Goal: Information Seeking & Learning: Learn about a topic

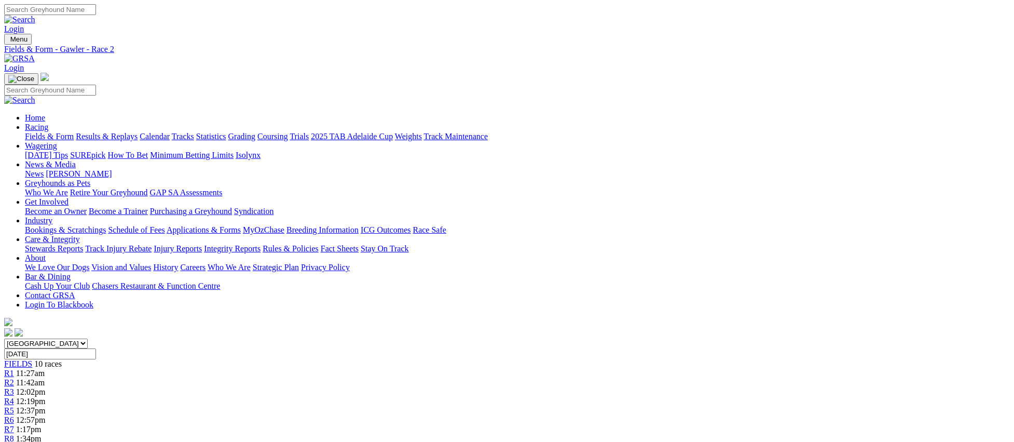
click at [74, 132] on link "Fields & Form" at bounding box center [49, 136] width 49 height 9
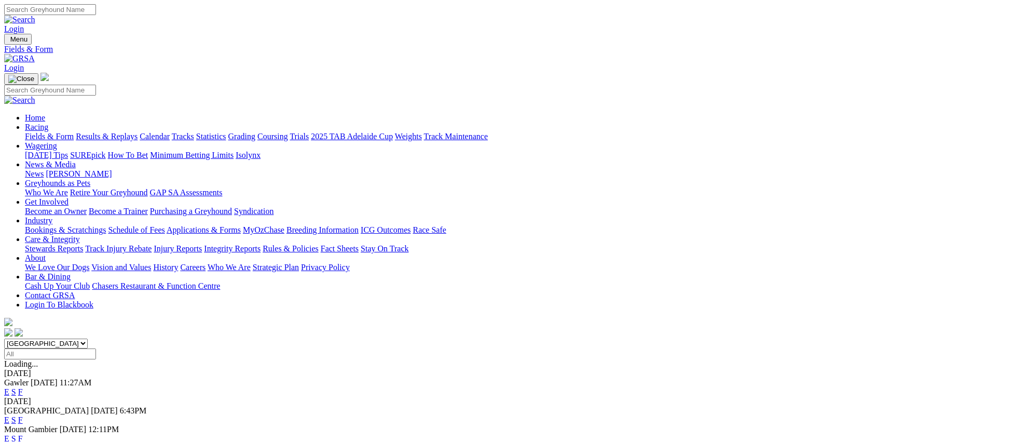
click at [9, 415] on link "E" at bounding box center [6, 419] width 5 height 9
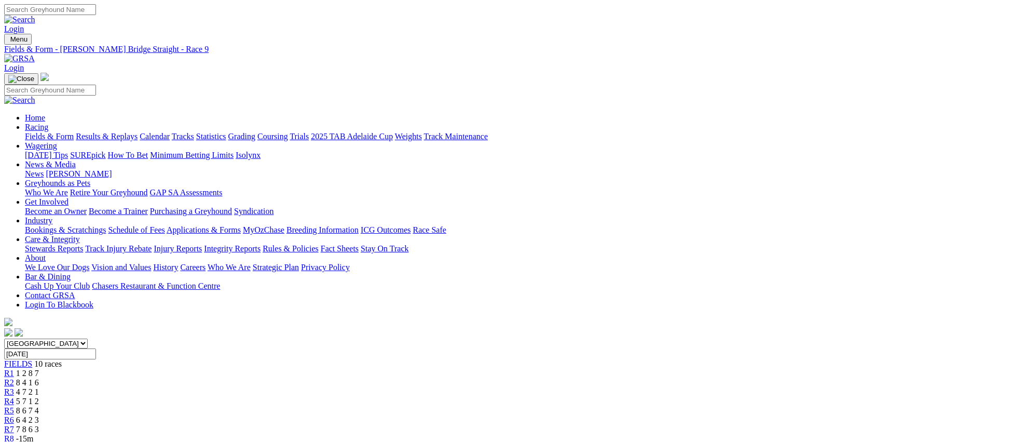
click at [74, 132] on link "Fields & Form" at bounding box center [49, 136] width 49 height 9
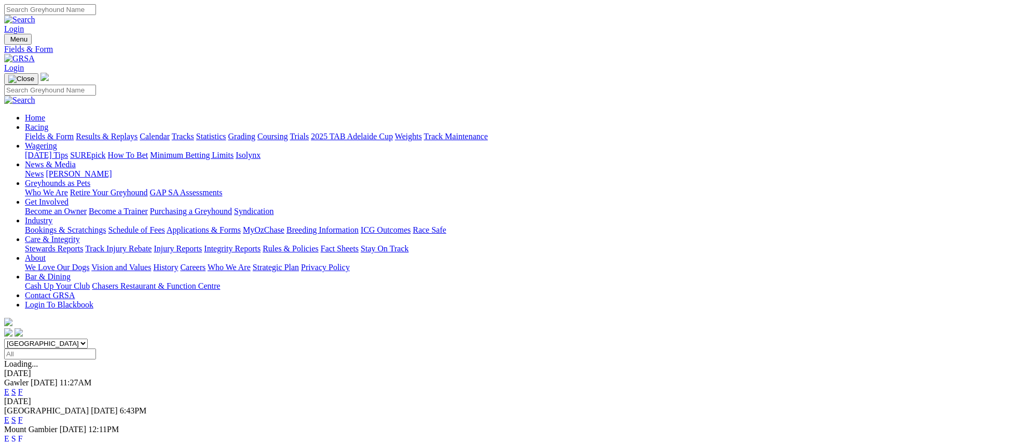
click at [9, 434] on link "E" at bounding box center [6, 438] width 5 height 9
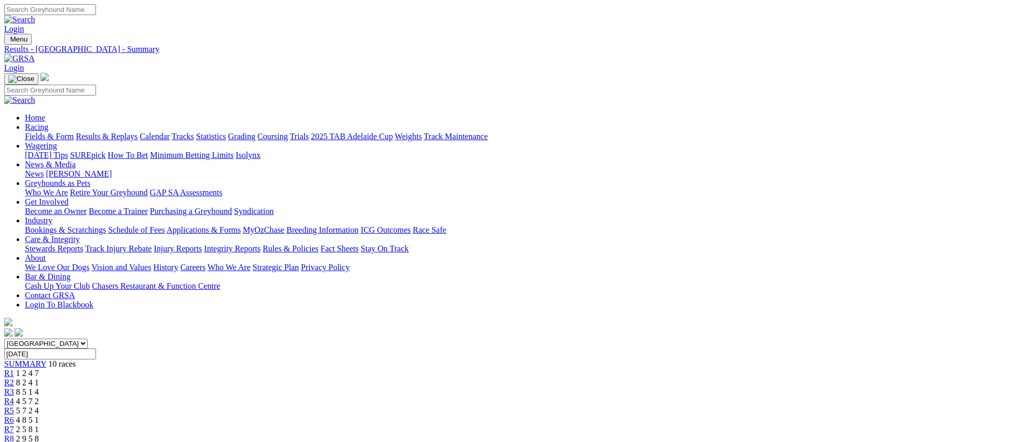
click at [74, 132] on link "Fields & Form" at bounding box center [49, 136] width 49 height 9
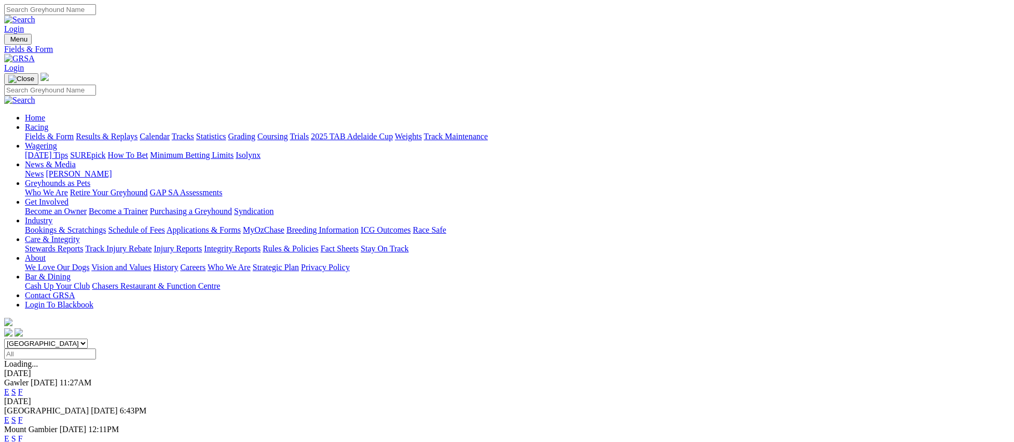
click at [9, 387] on link "E" at bounding box center [6, 391] width 5 height 9
drag, startPoint x: 128, startPoint y: 72, endPoint x: 238, endPoint y: 129, distance: 124.2
click at [74, 132] on link "Fields & Form" at bounding box center [49, 136] width 49 height 9
